Goal: Task Accomplishment & Management: Manage account settings

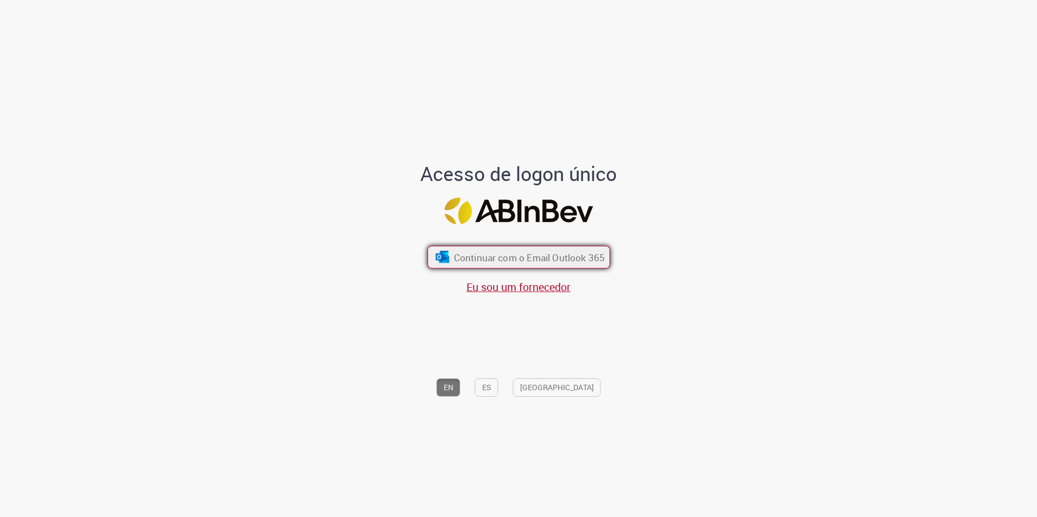
click at [497, 262] on span "Continuar com o Email Outlook 365" at bounding box center [528, 257] width 151 height 12
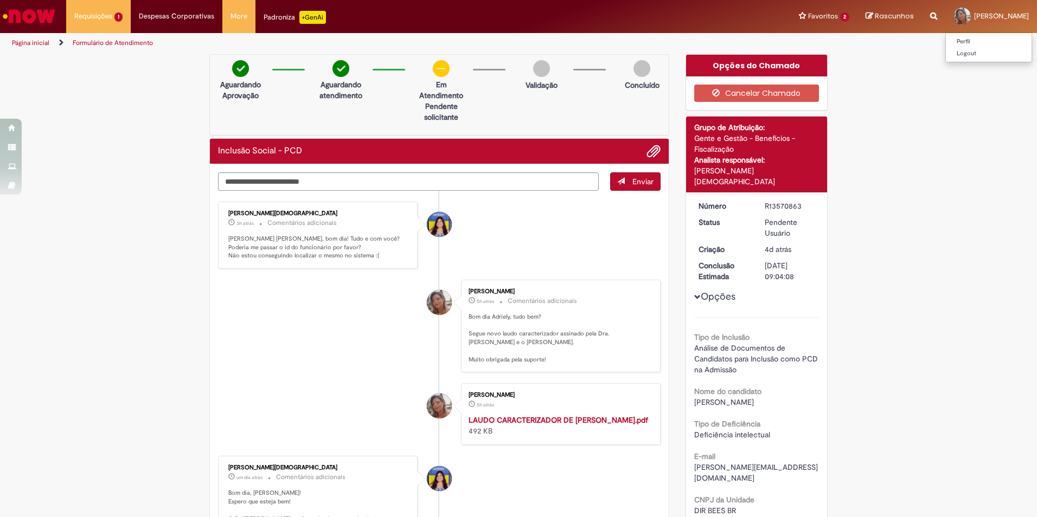
click at [971, 17] on div at bounding box center [961, 16] width 17 height 17
click at [978, 41] on link "Perfil" at bounding box center [989, 42] width 86 height 12
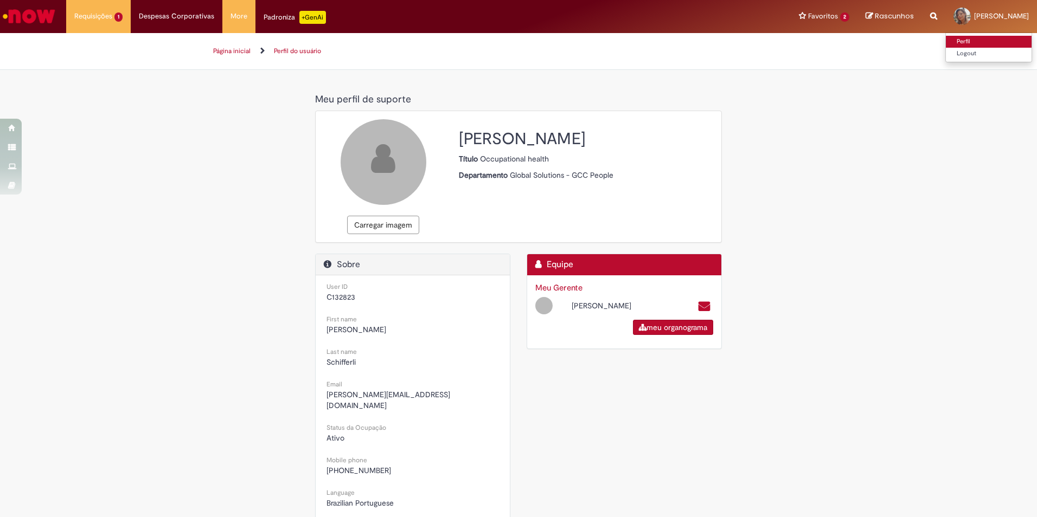
select select "**********"
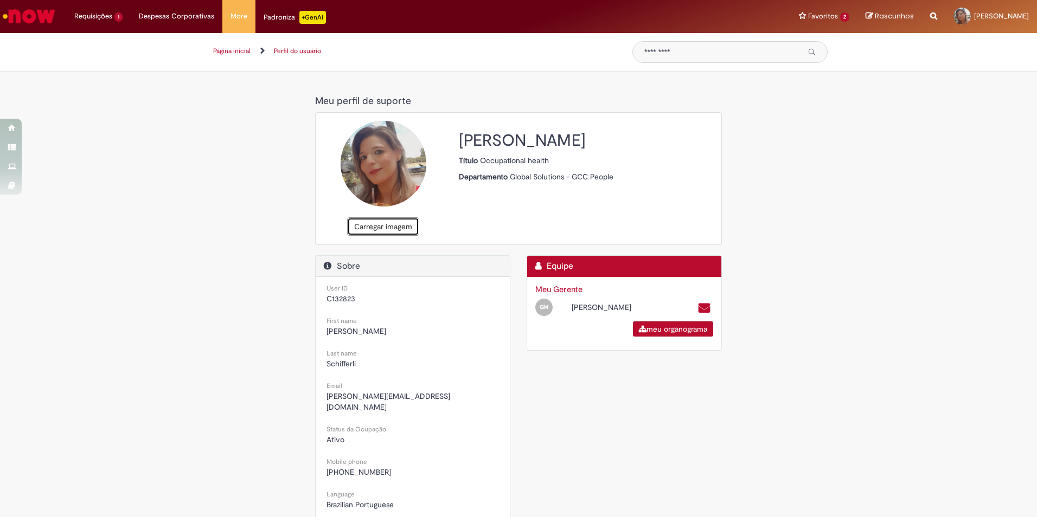
click at [385, 229] on button "Carregar imagem" at bounding box center [383, 226] width 72 height 18
click at [390, 229] on button "Carregar imagem" at bounding box center [383, 226] width 72 height 18
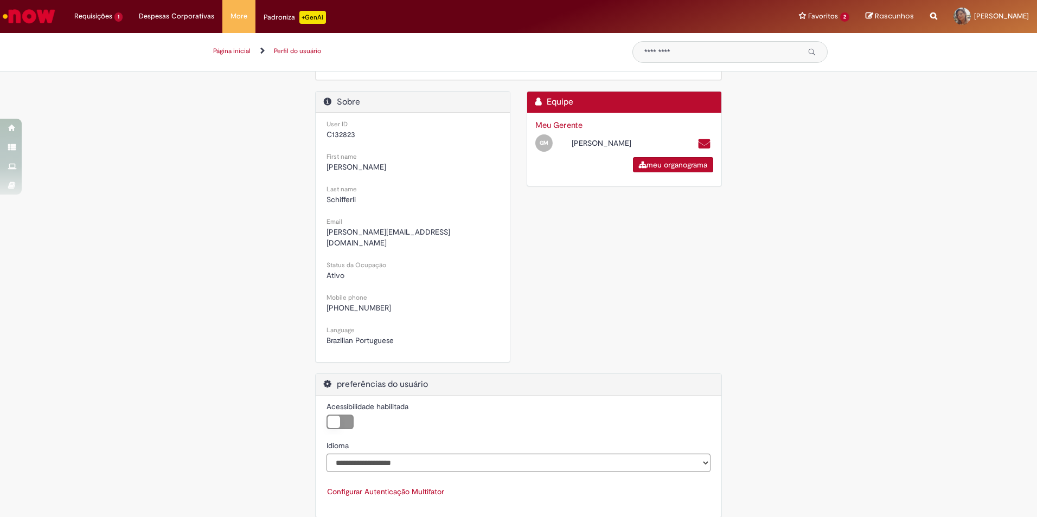
scroll to position [165, 0]
click at [344, 414] on label "Acessibilidade habilitada" at bounding box center [339, 421] width 27 height 15
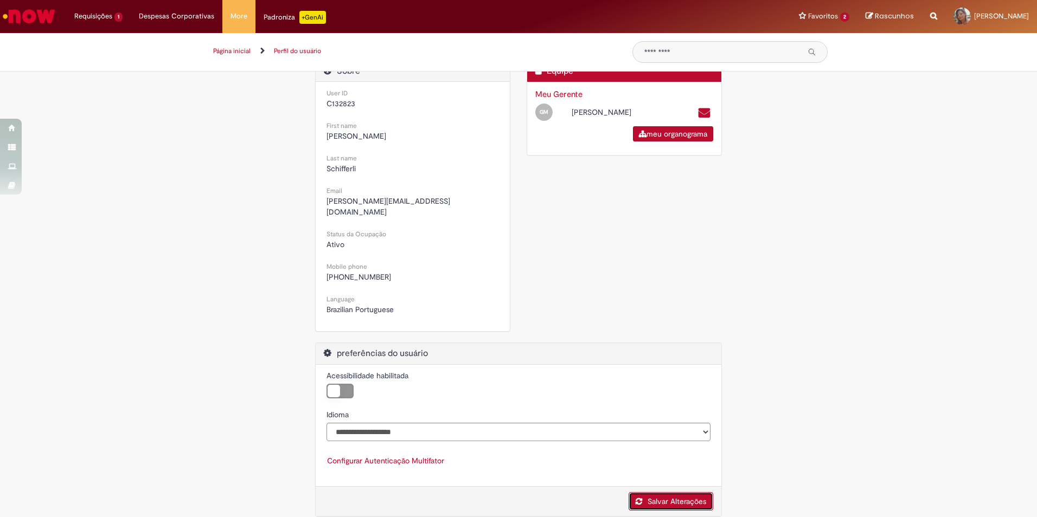
click at [659, 492] on link "Salvar Alterações" at bounding box center [670, 501] width 85 height 18
